Goal: Task Accomplishment & Management: Manage account settings

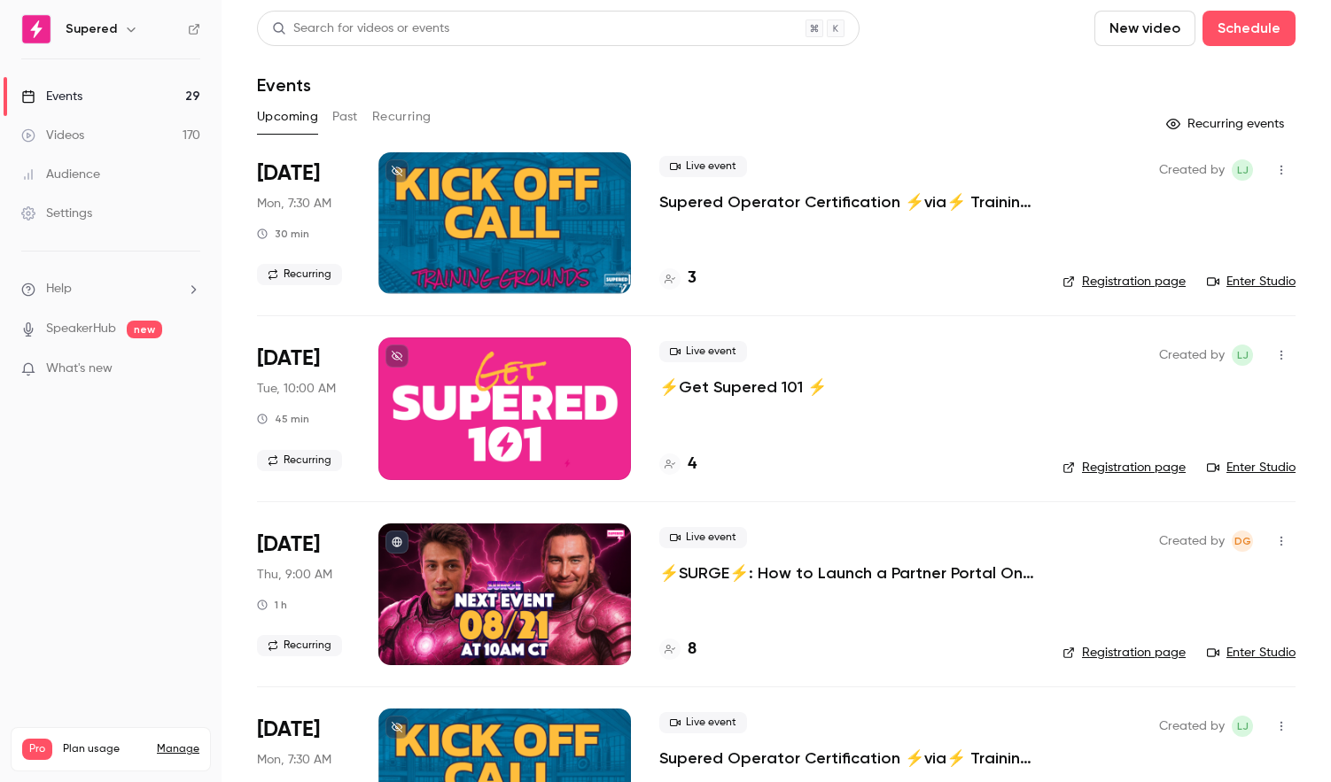
click at [552, 406] on div at bounding box center [504, 409] width 253 height 142
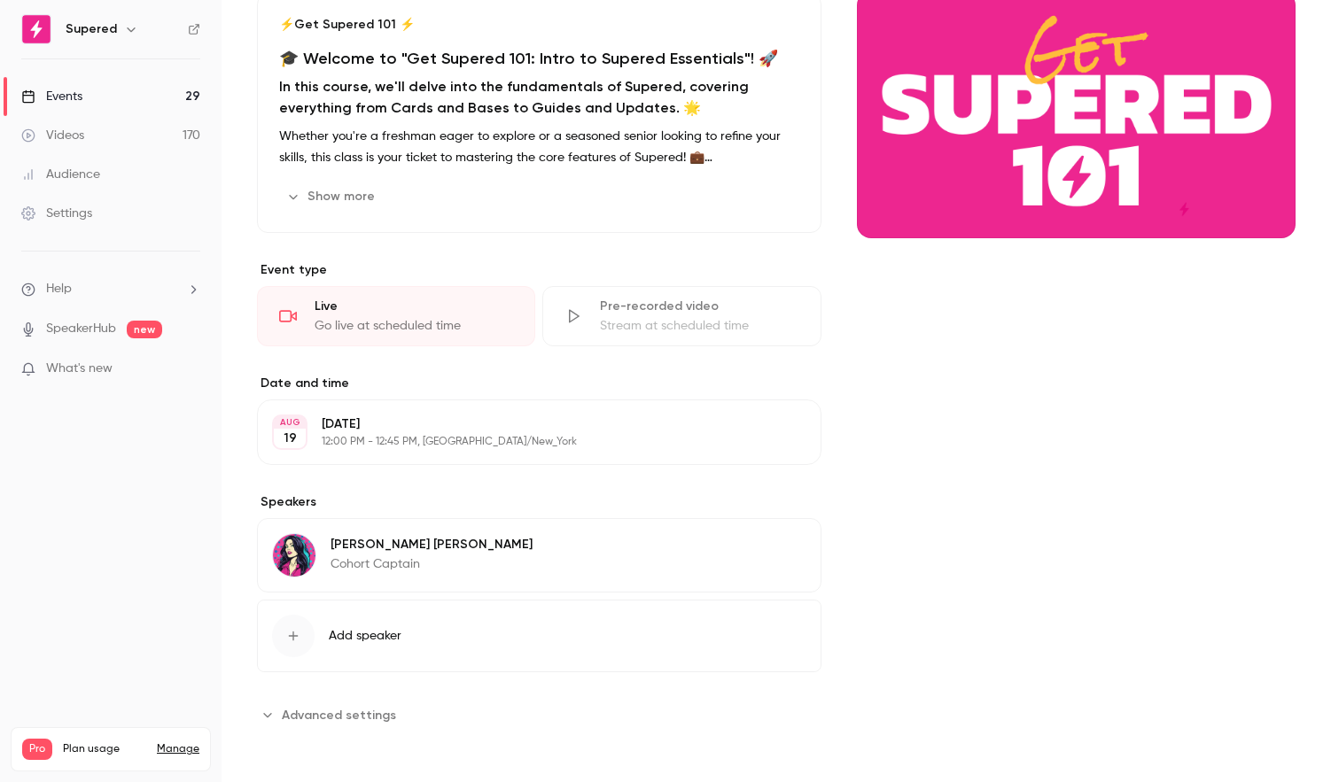
scroll to position [190, 0]
click at [346, 634] on span "Add speaker" at bounding box center [365, 637] width 73 height 18
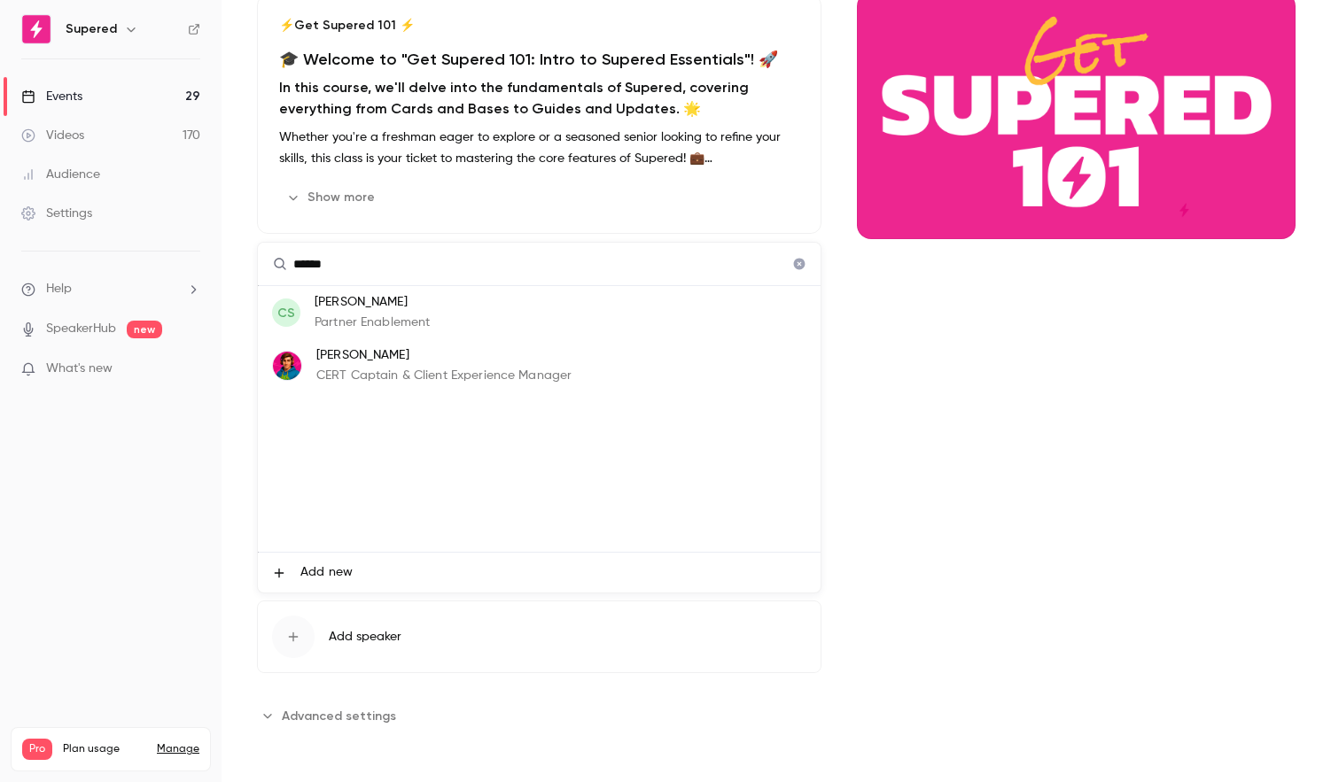
type input "******"
click at [418, 373] on p "CERT Captain & Client Experience Manager" at bounding box center [443, 376] width 255 height 19
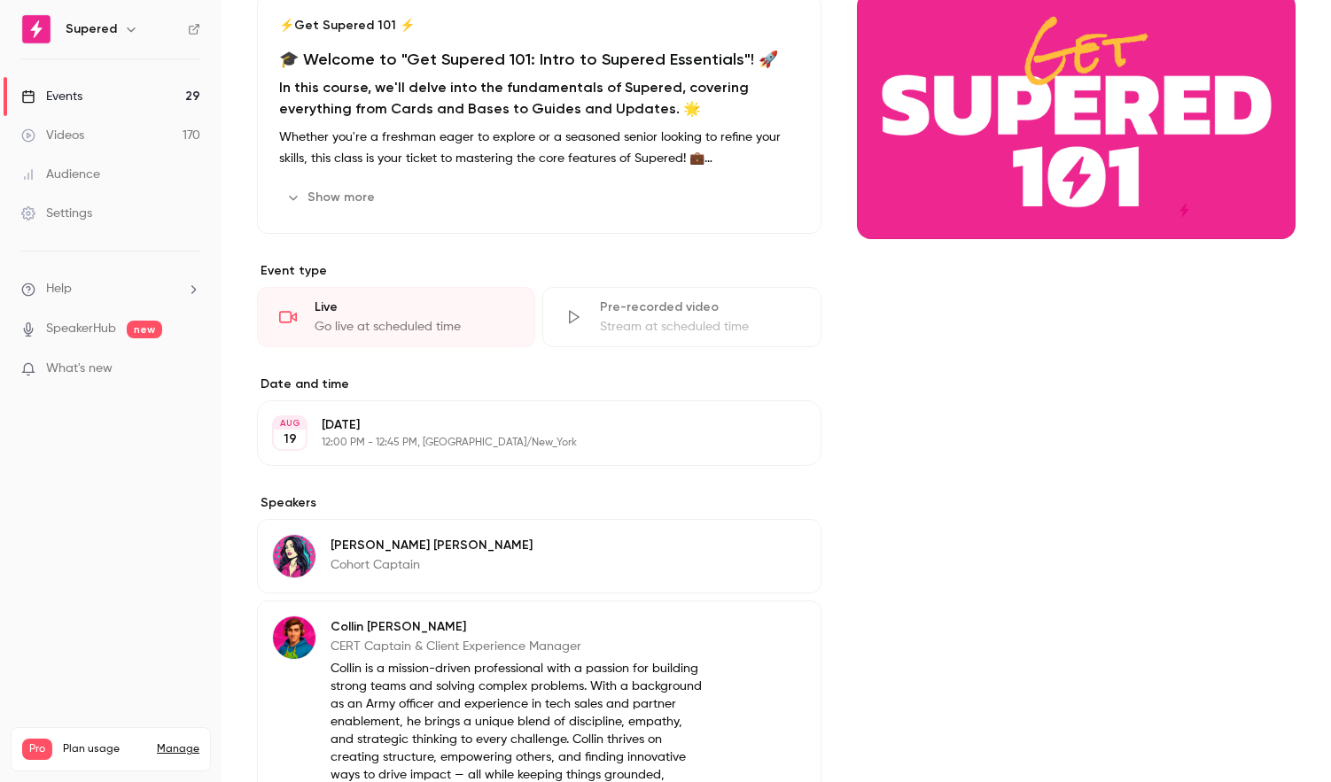
click at [387, 559] on p "Cohort Captain" at bounding box center [432, 565] width 202 height 18
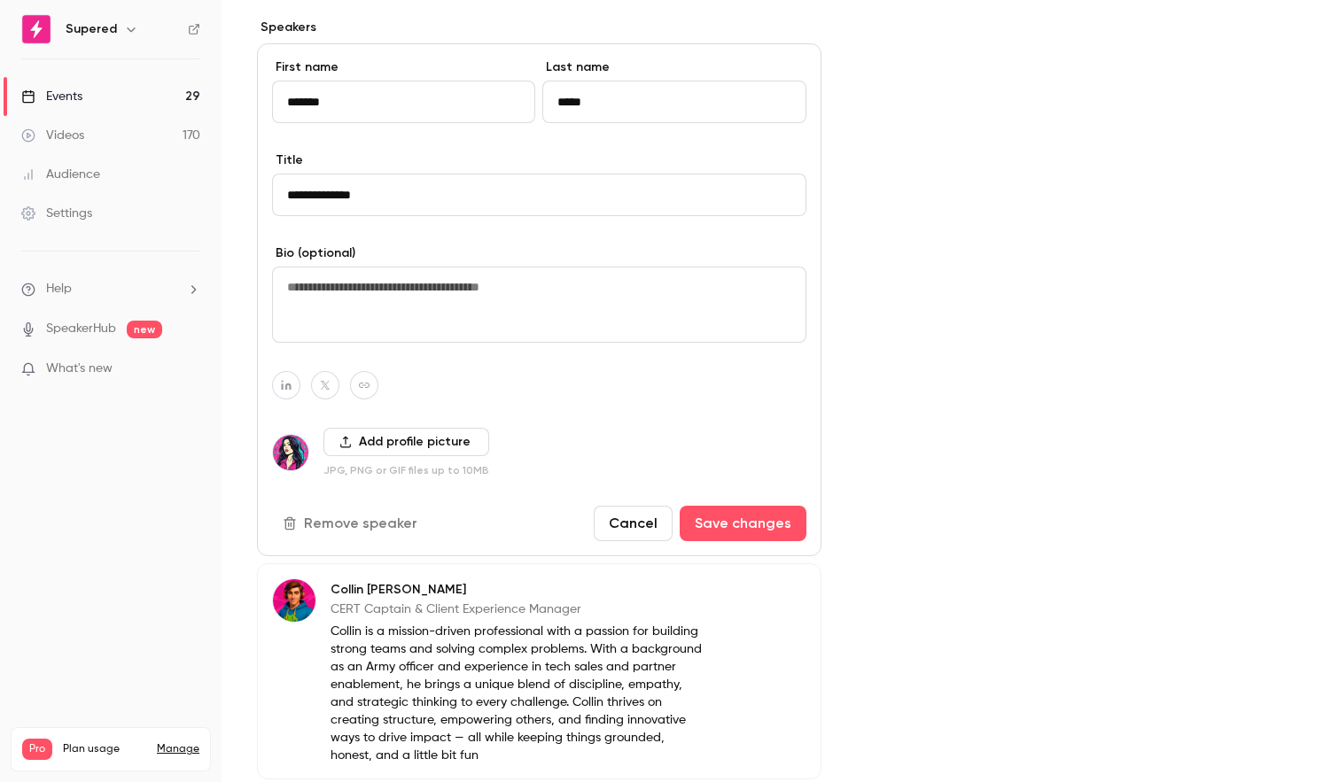
scroll to position [666, 0]
click at [340, 517] on button "Remove speaker" at bounding box center [351, 522] width 159 height 35
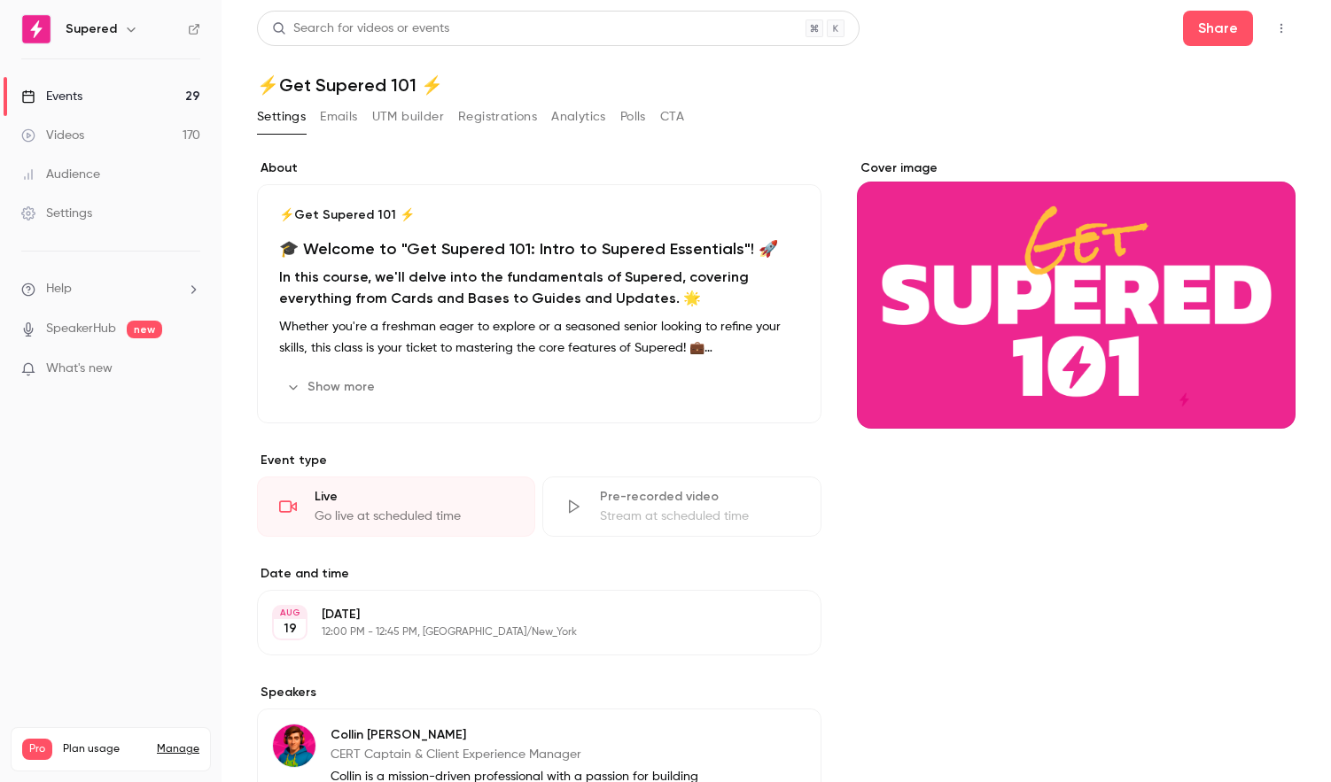
scroll to position [332, 0]
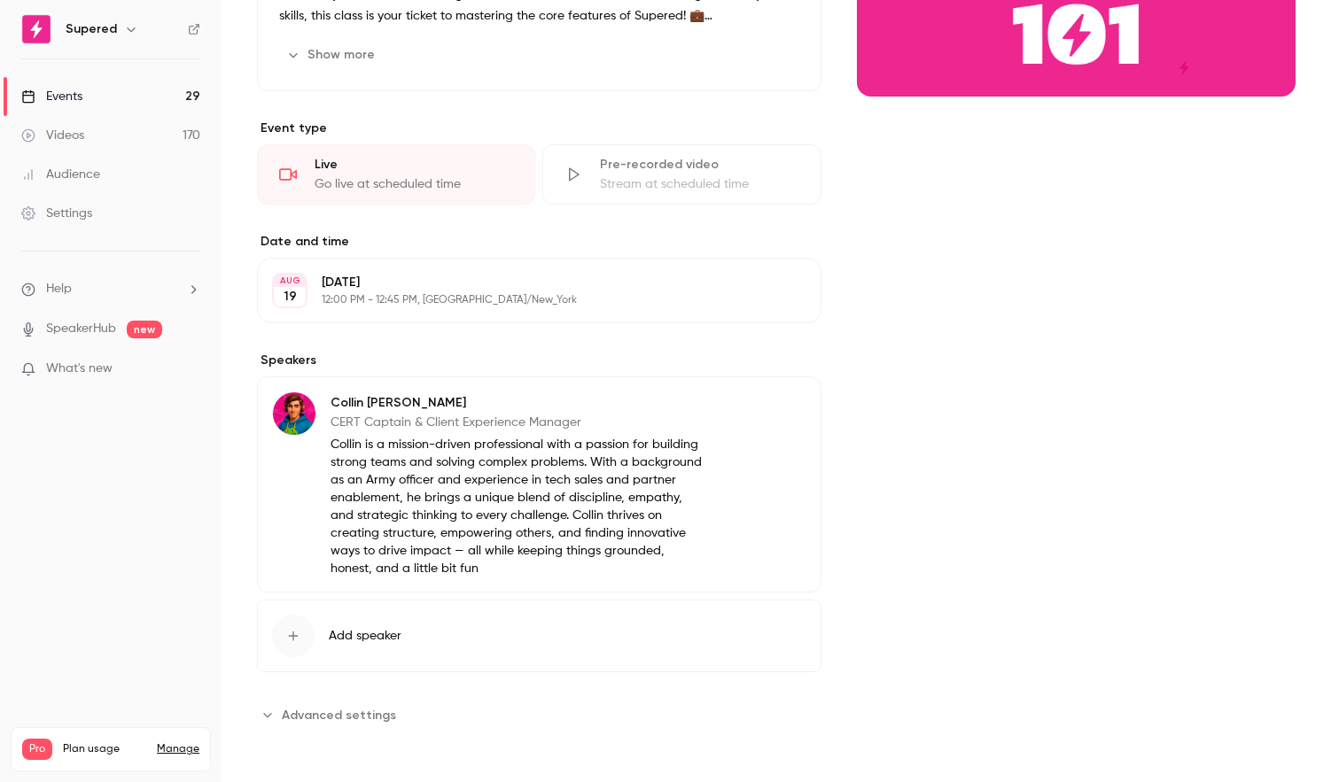
click at [327, 718] on span "Advanced settings" at bounding box center [339, 715] width 114 height 19
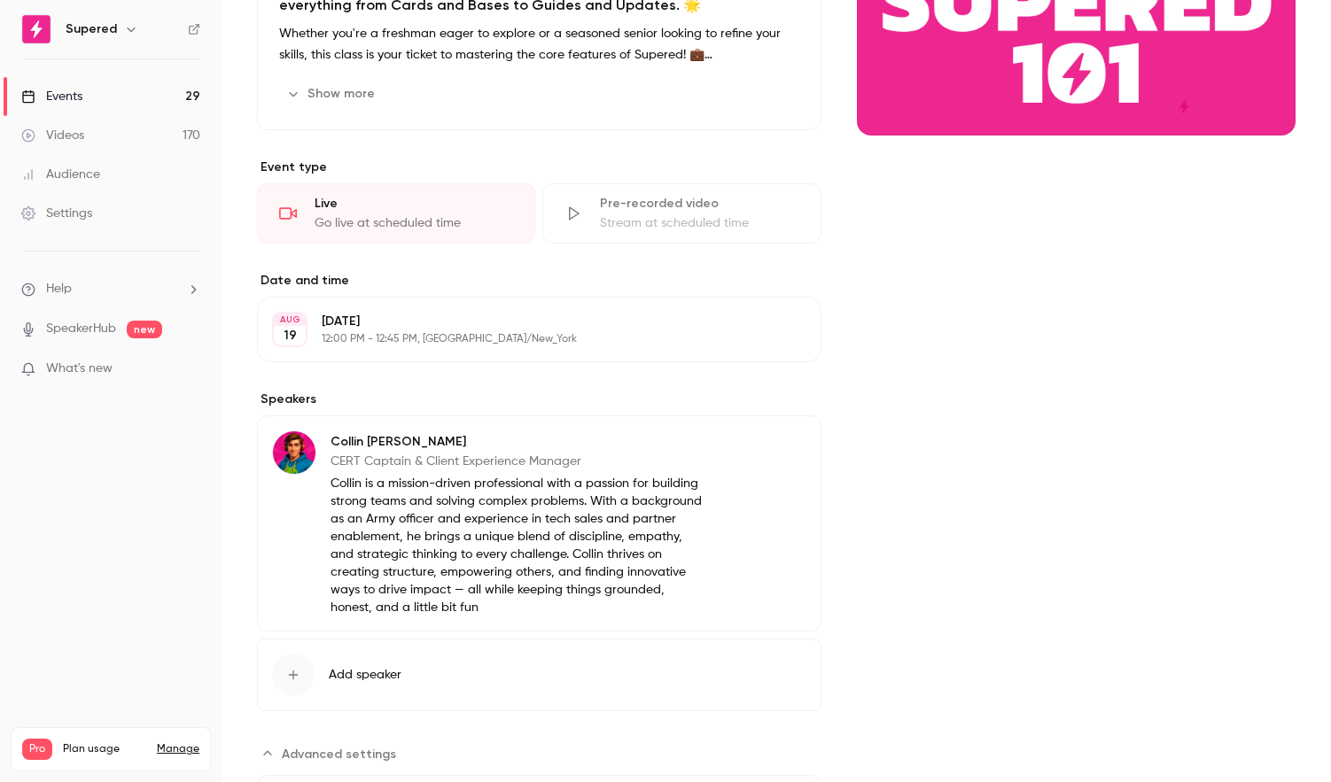
scroll to position [0, 0]
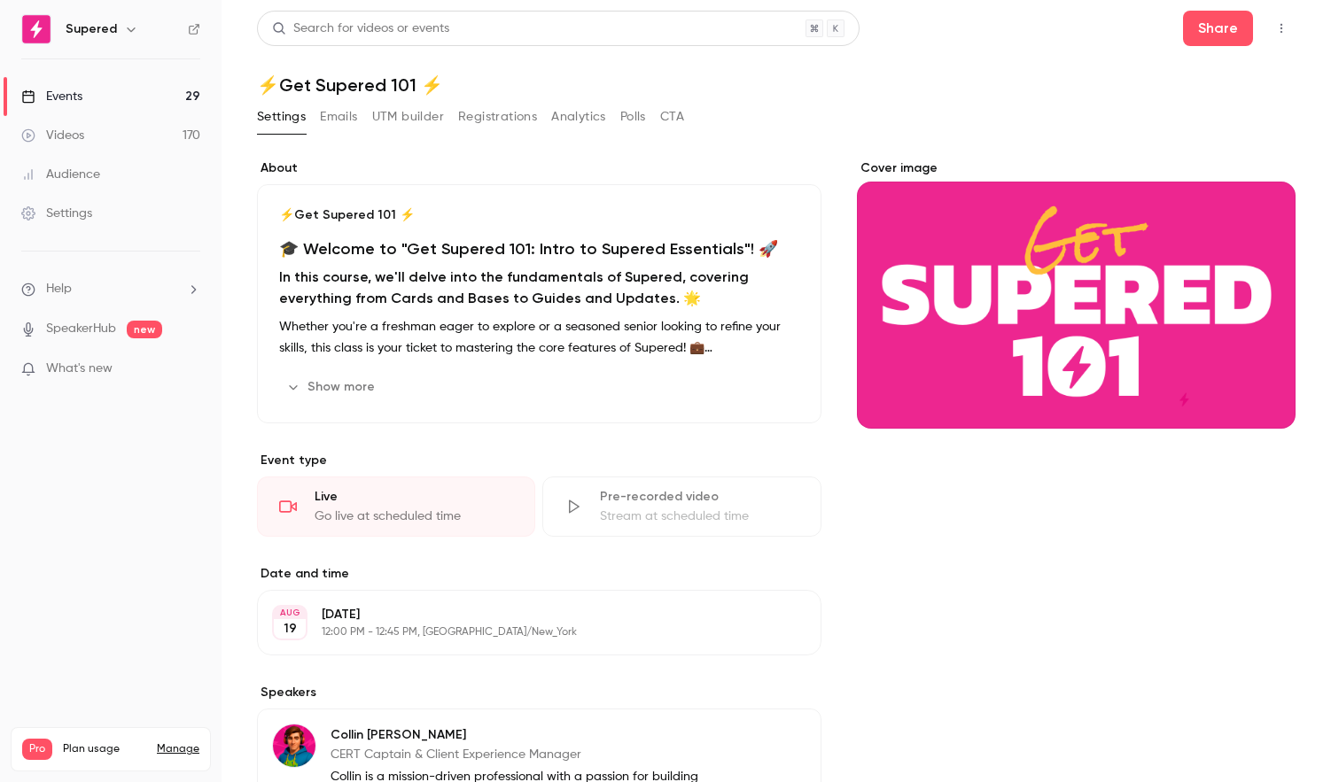
click at [79, 91] on div "Events" at bounding box center [51, 97] width 61 height 18
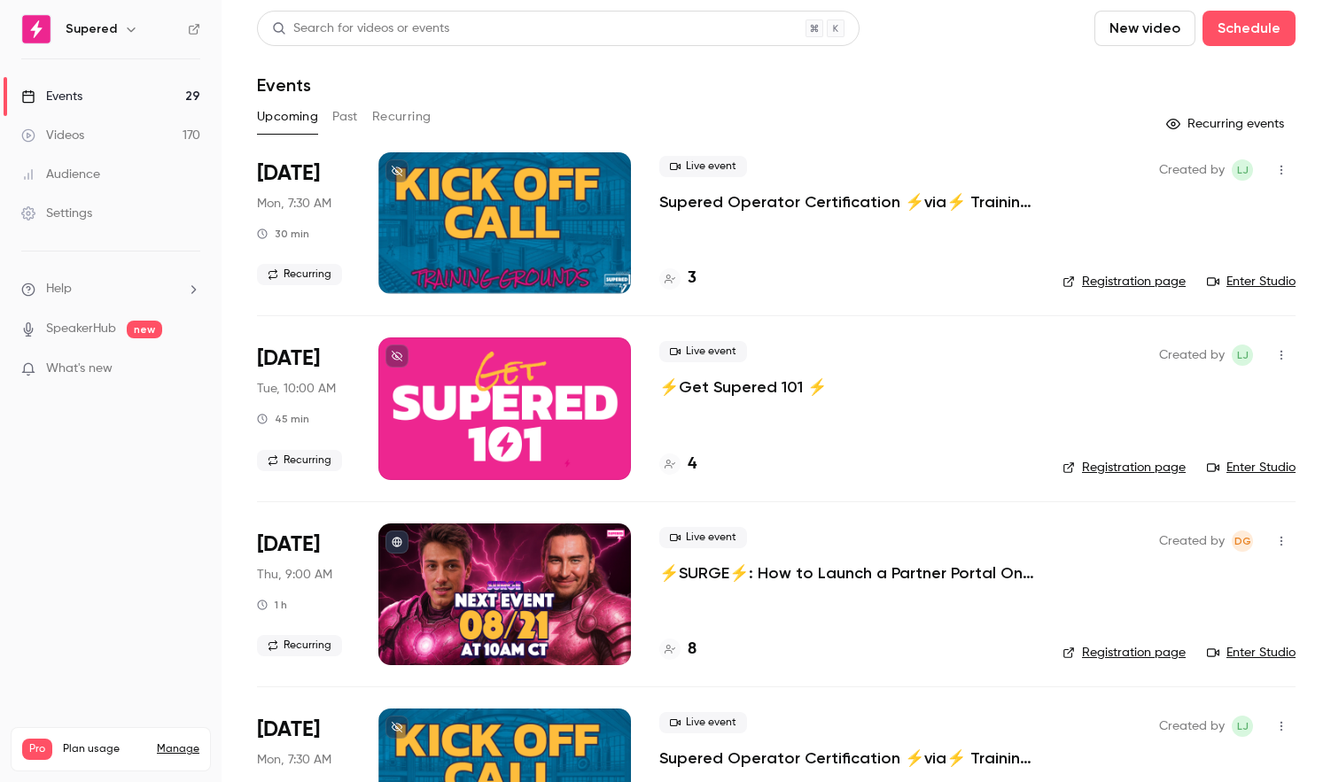
click at [388, 114] on button "Recurring" at bounding box center [401, 117] width 59 height 28
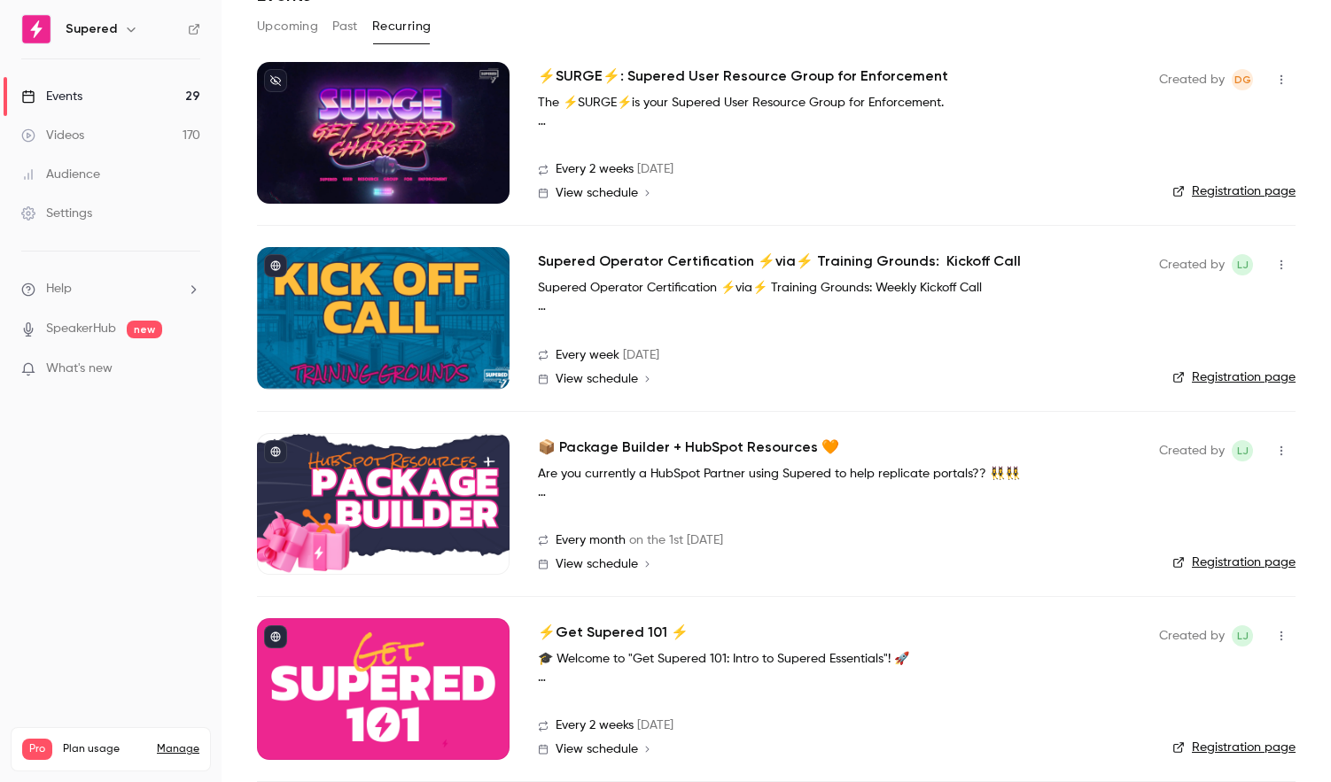
scroll to position [187, 0]
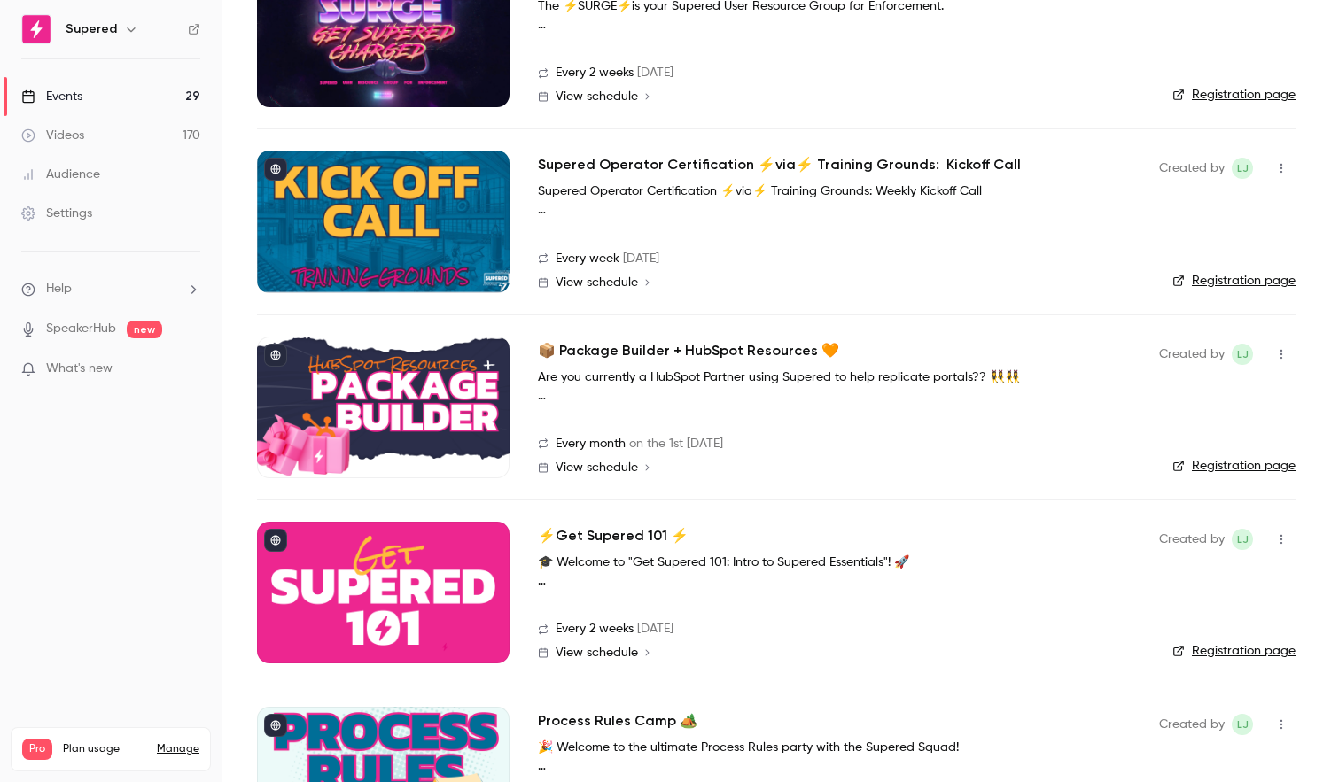
click at [429, 616] on div at bounding box center [383, 593] width 253 height 142
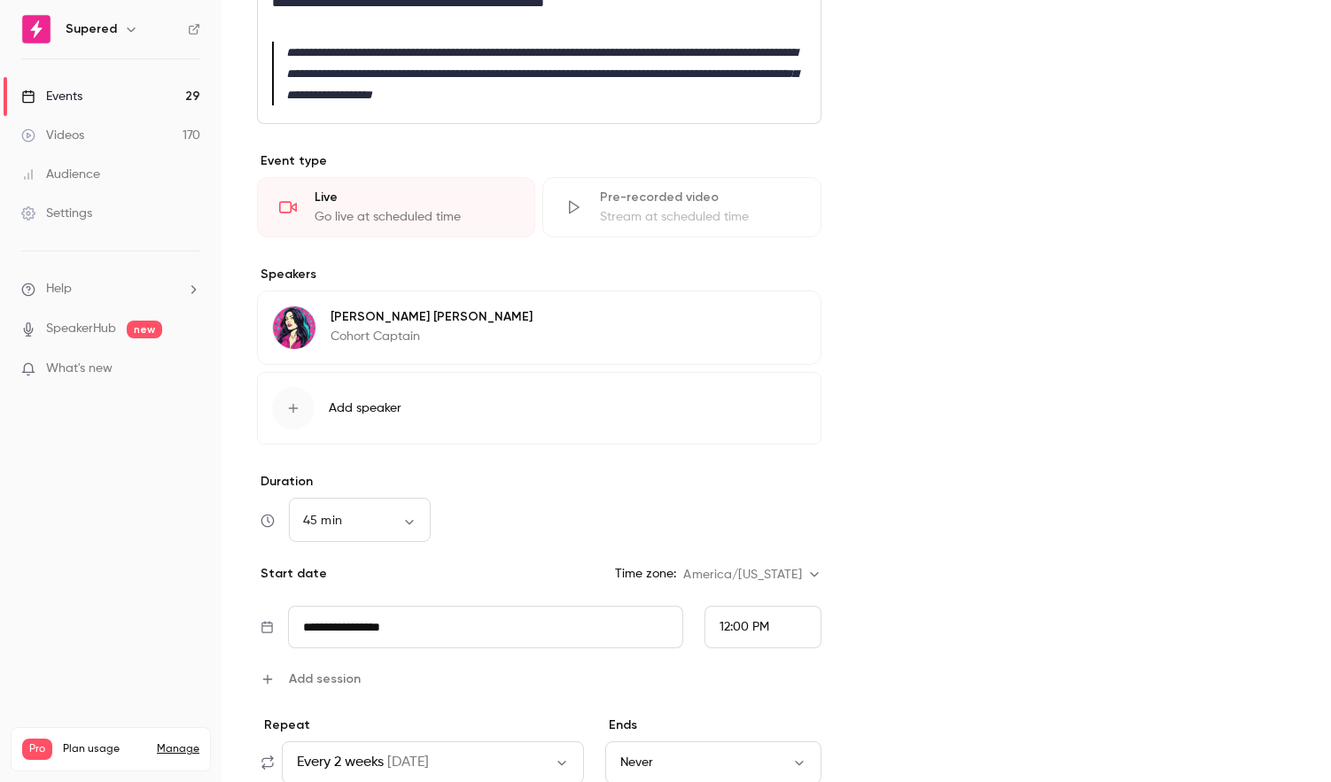
scroll to position [511, 0]
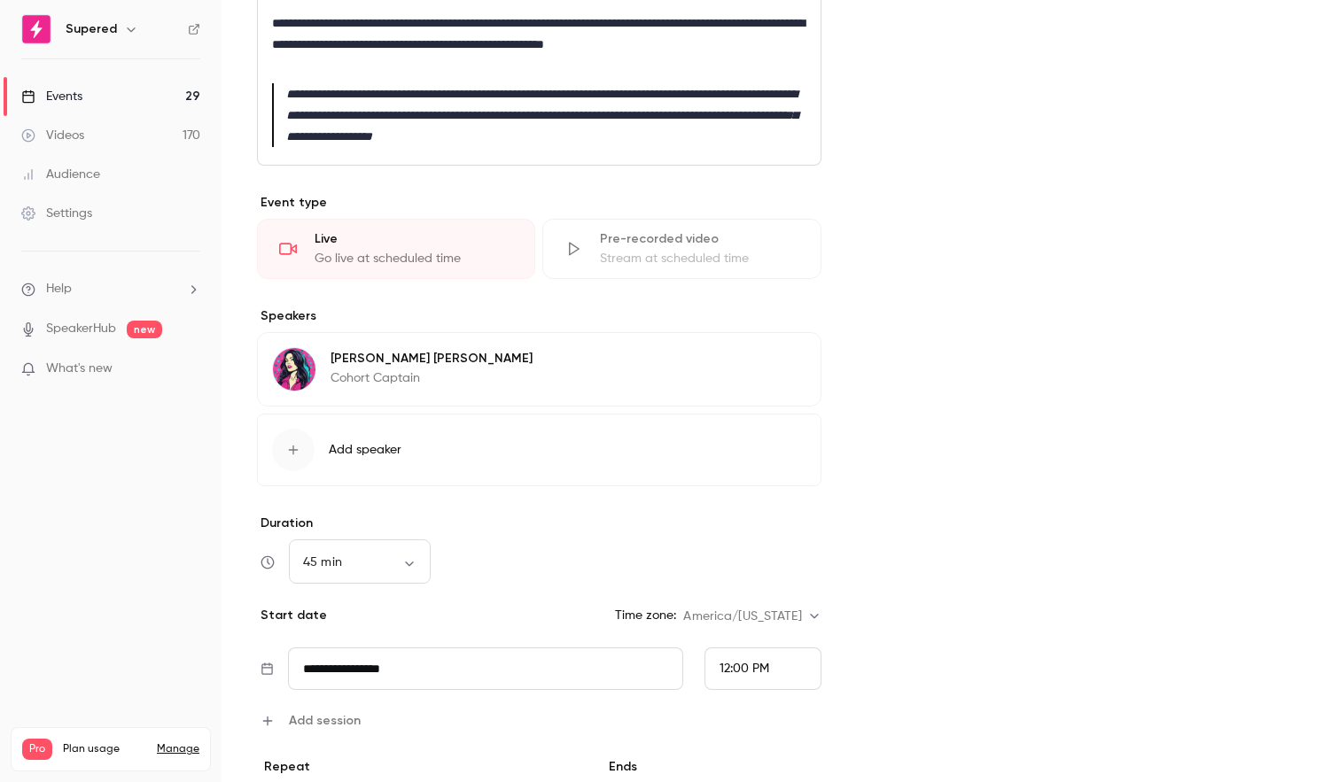
click at [763, 363] on icon "button" at bounding box center [757, 361] width 14 height 14
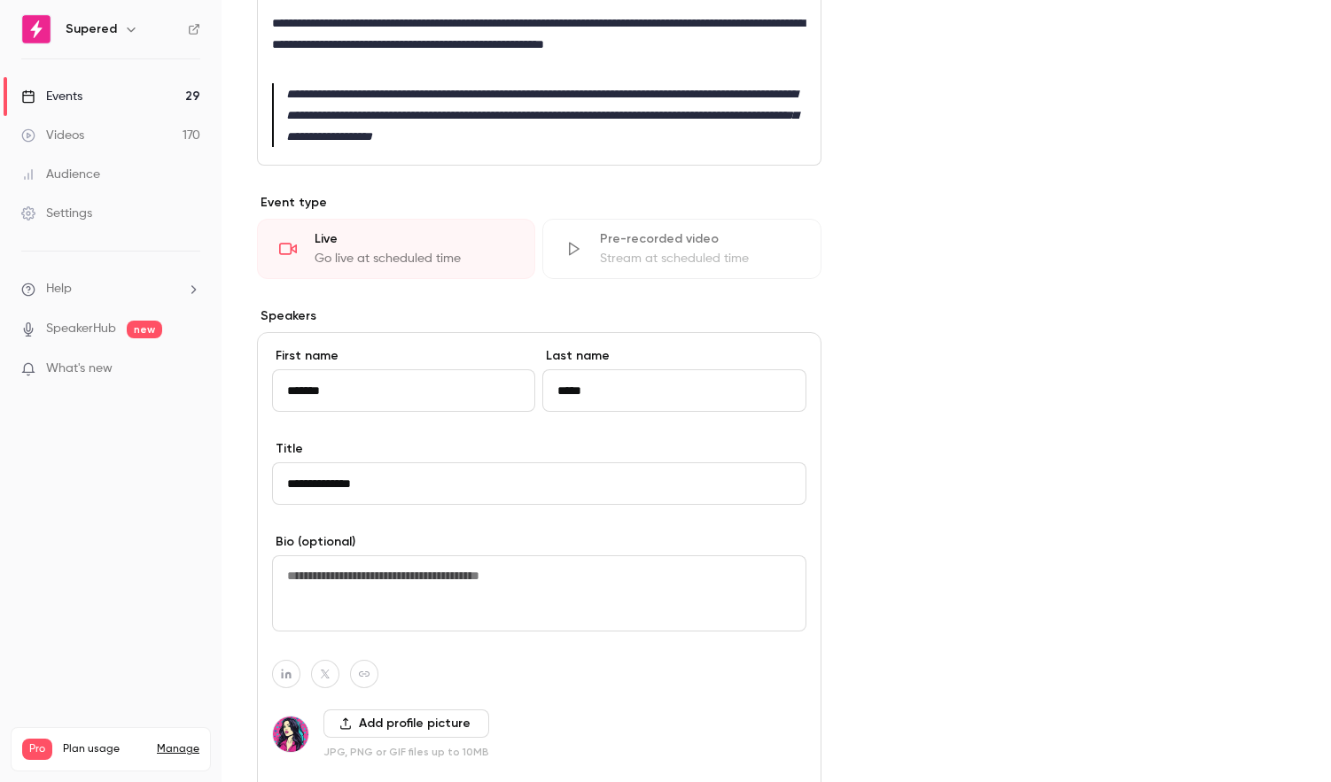
scroll to position [609, 0]
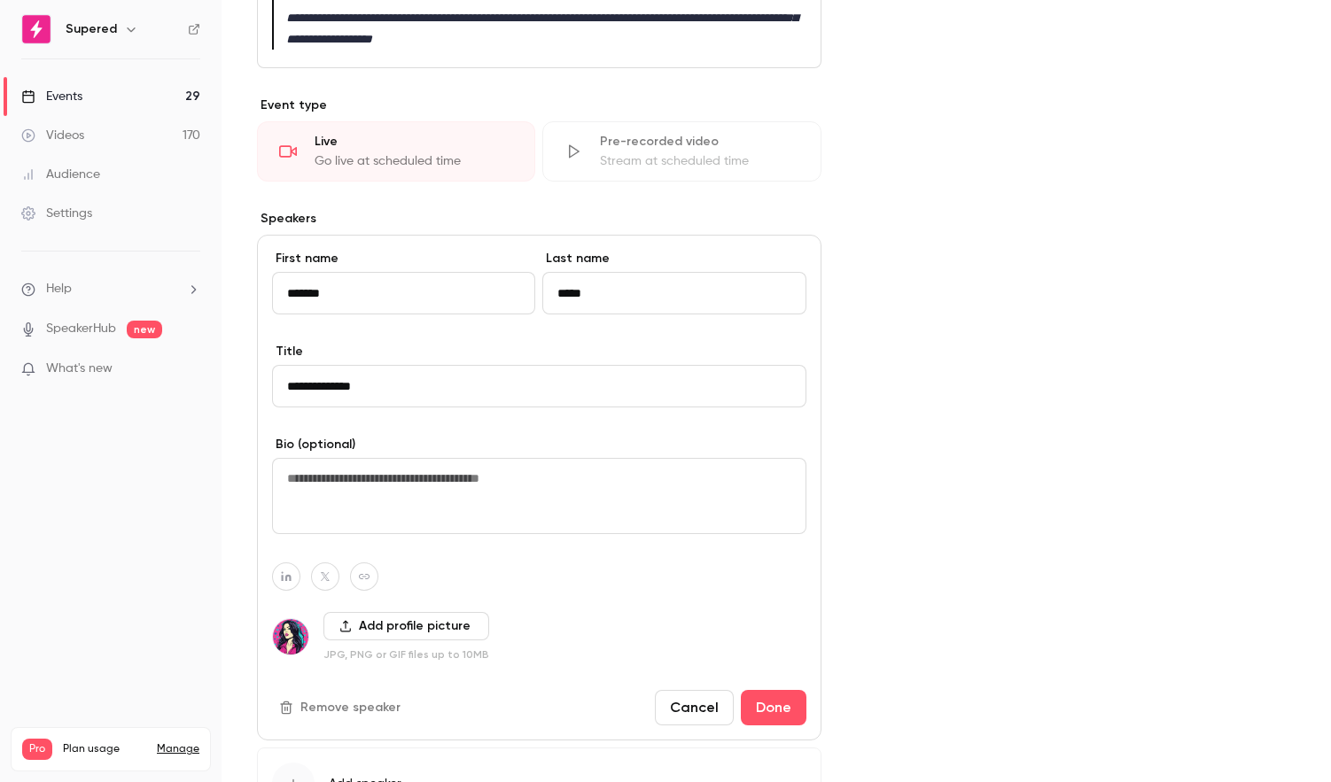
click at [362, 701] on button "Remove speaker" at bounding box center [341, 708] width 139 height 28
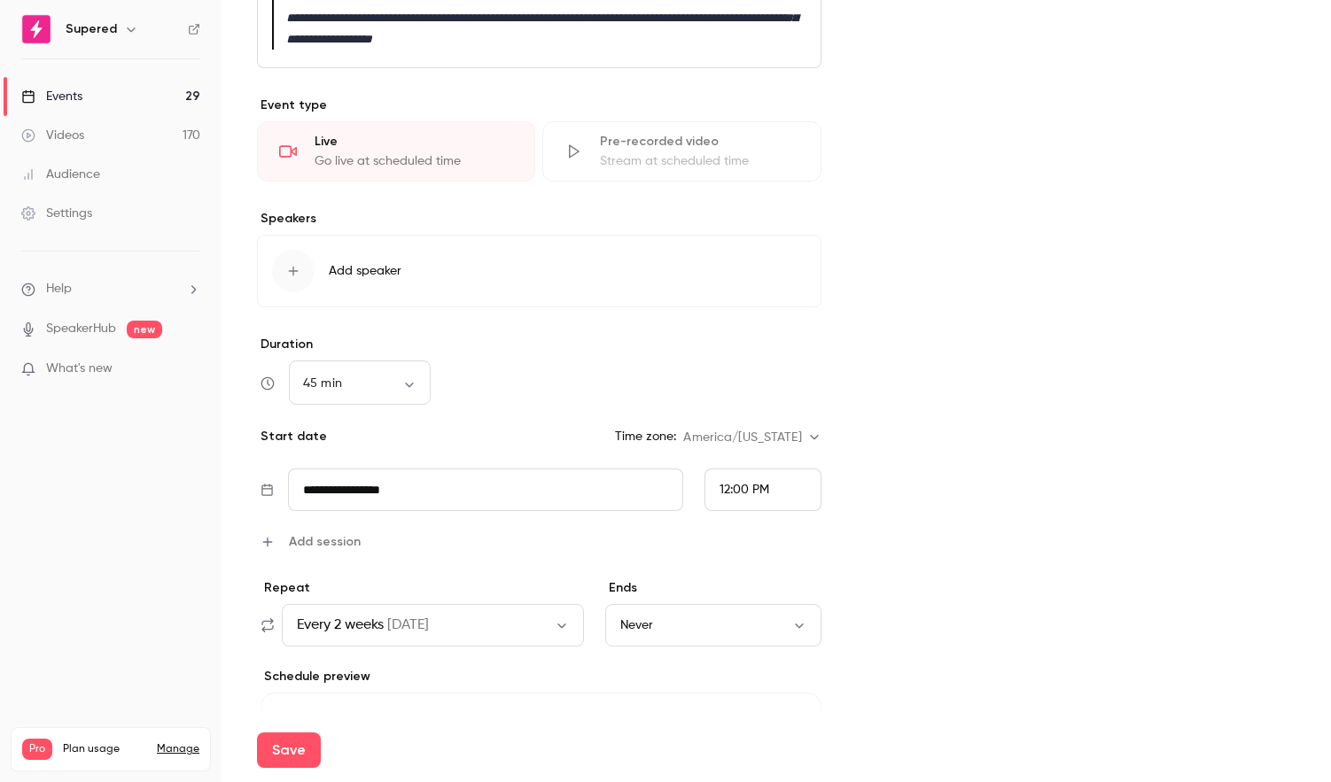
click at [292, 274] on icon "button" at bounding box center [294, 272] width 10 height 10
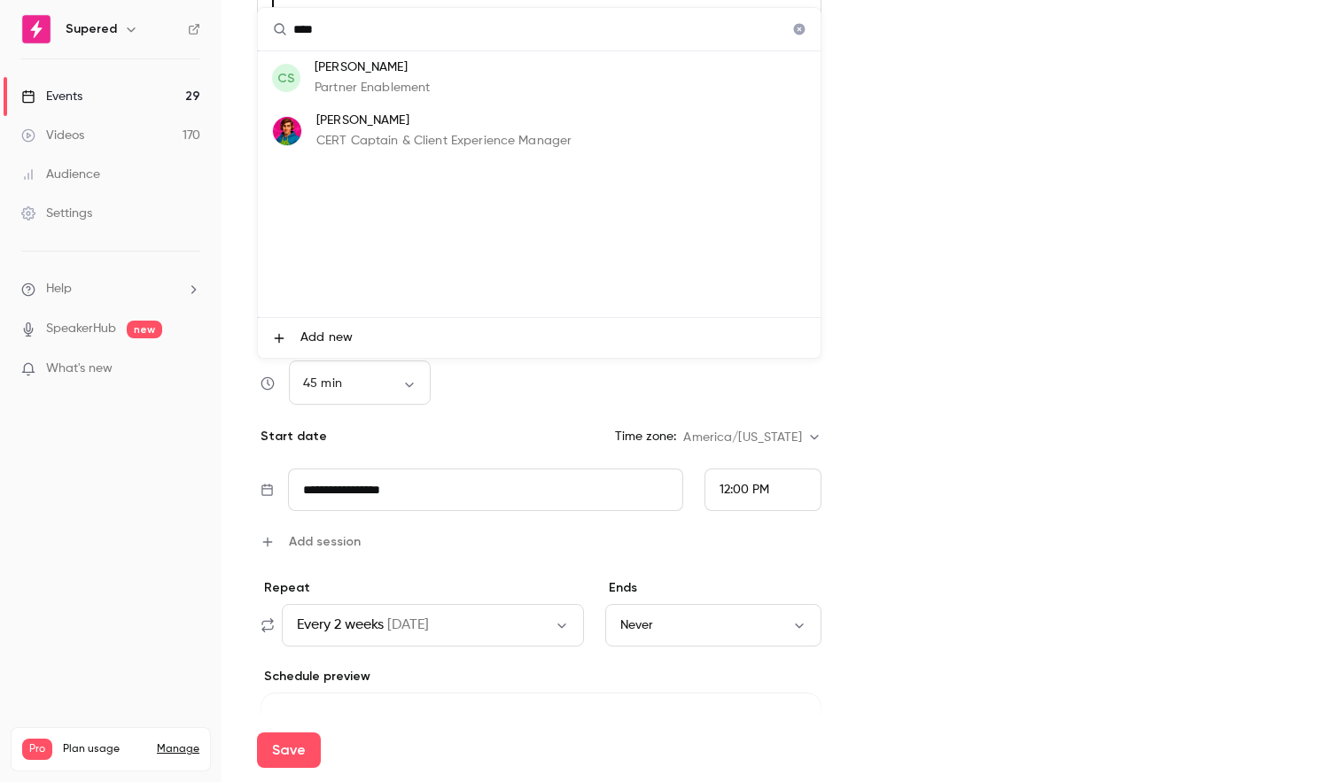
type input "****"
click at [430, 137] on p "CERT Captain & Client Experience Manager" at bounding box center [443, 141] width 255 height 19
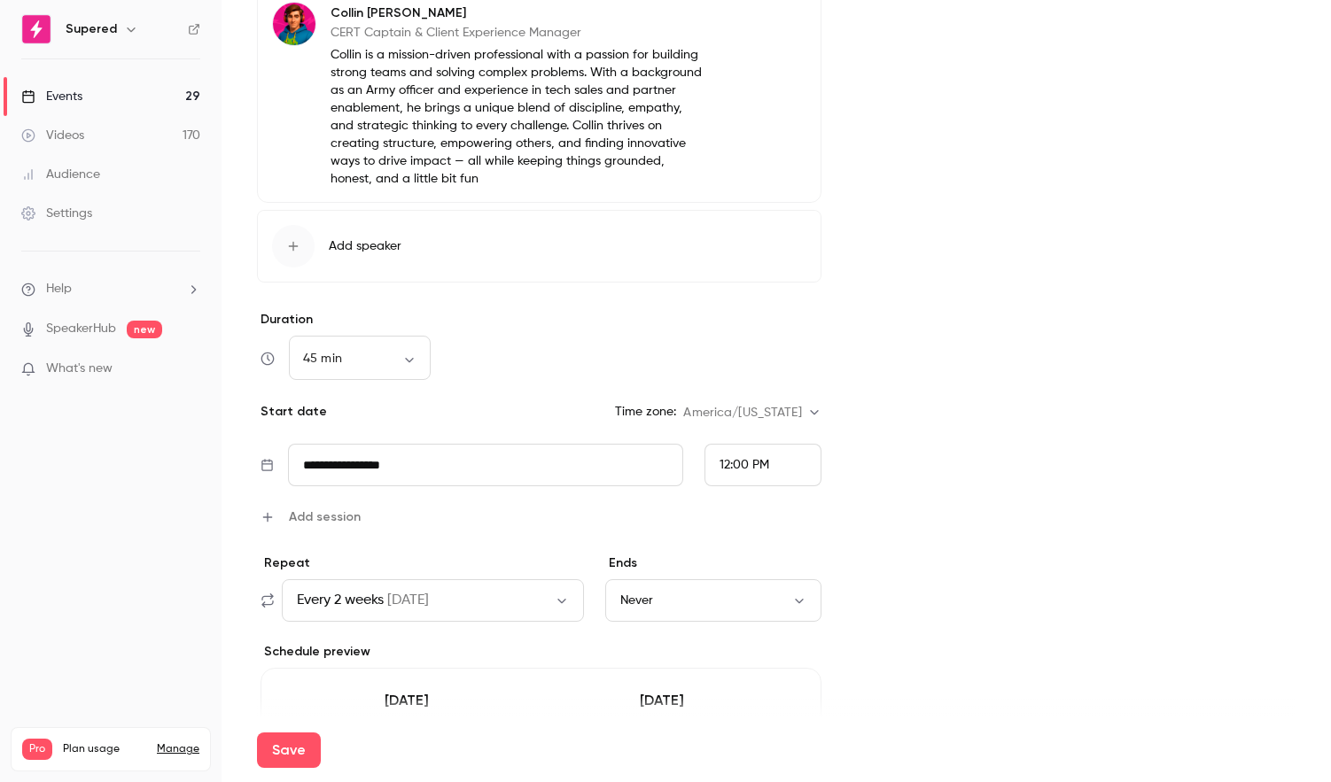
scroll to position [1198, 0]
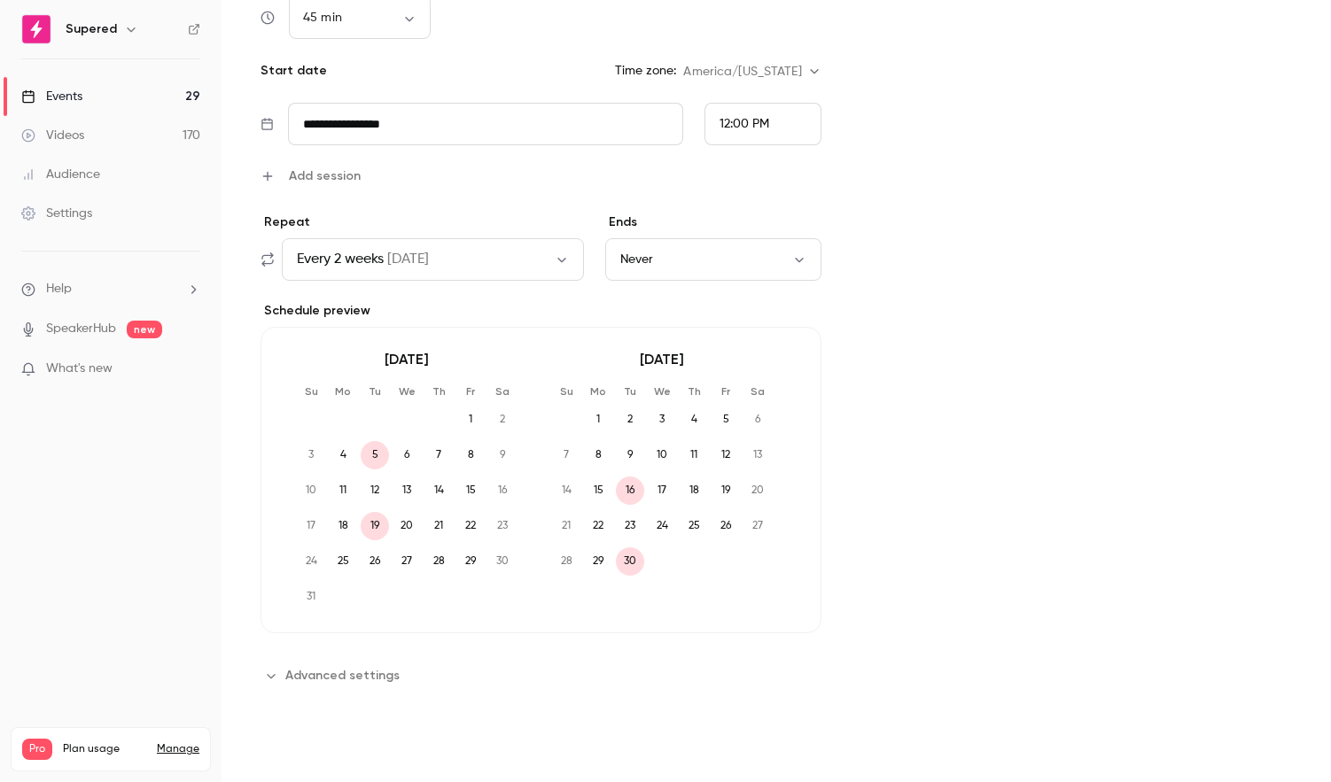
click at [285, 750] on button "Save" at bounding box center [289, 750] width 64 height 35
